Goal: Go to known website: Go to known website

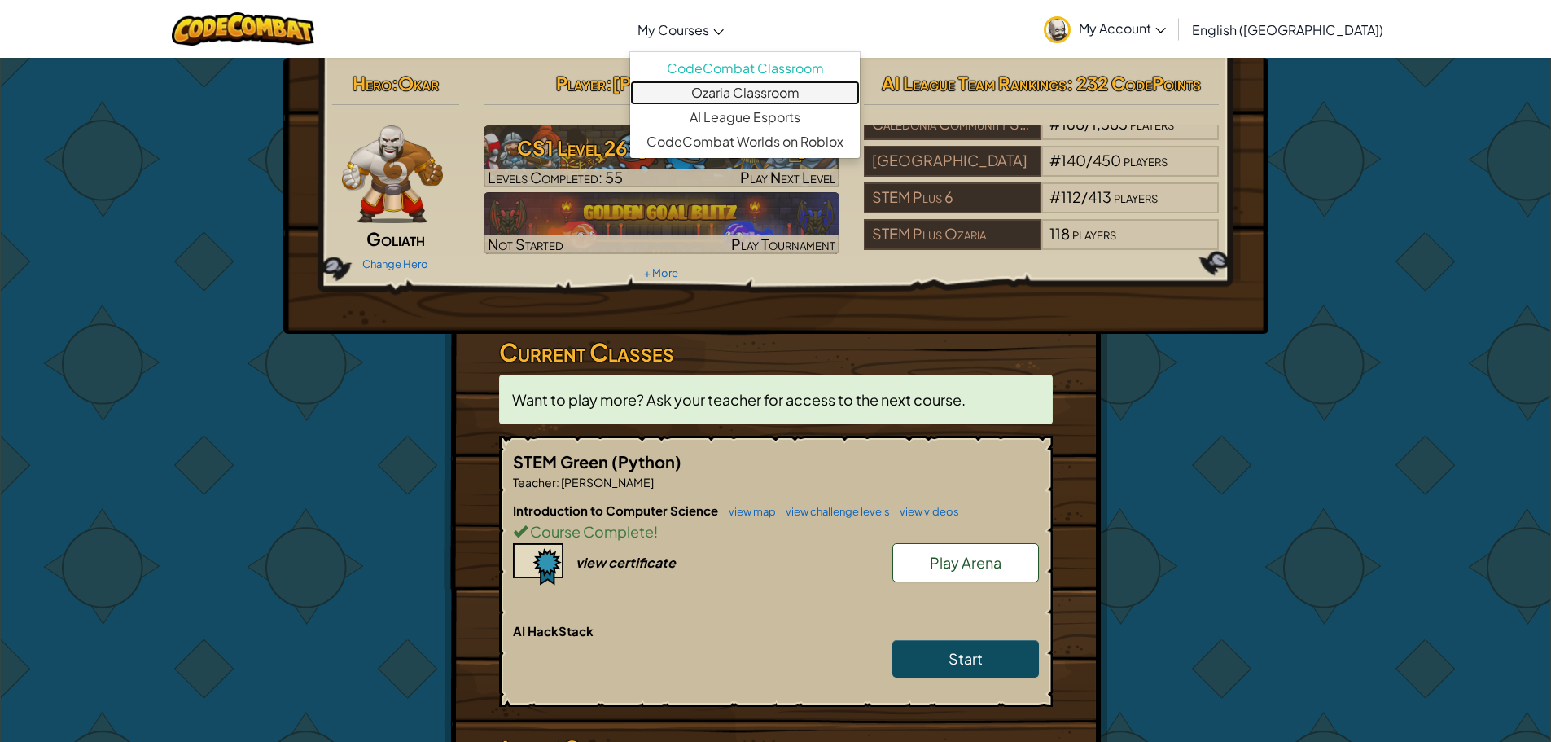
click at [766, 92] on link "Ozaria Classroom" at bounding box center [745, 93] width 230 height 24
